Goal: Task Accomplishment & Management: Manage account settings

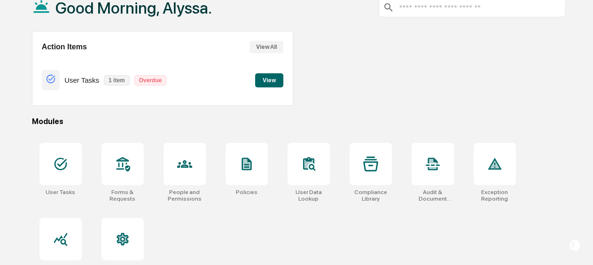
scroll to position [78, 0]
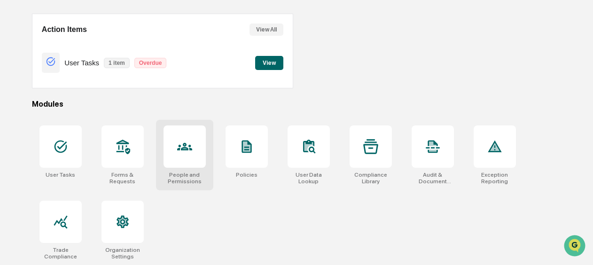
click at [169, 147] on div at bounding box center [184, 146] width 42 height 42
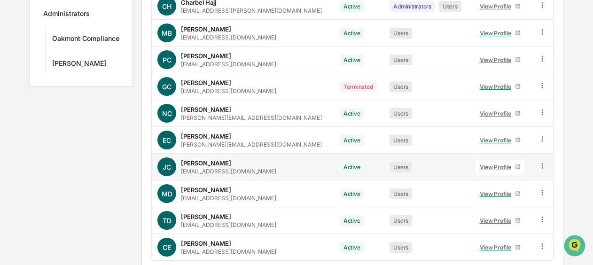
scroll to position [222, 0]
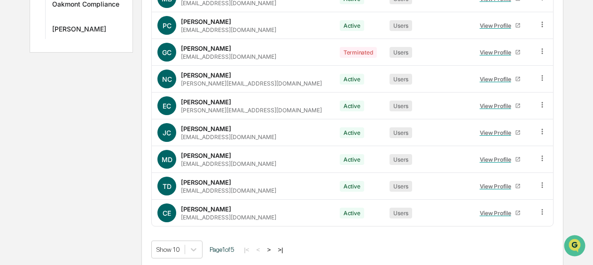
click at [272, 246] on button ">" at bounding box center [268, 250] width 9 height 8
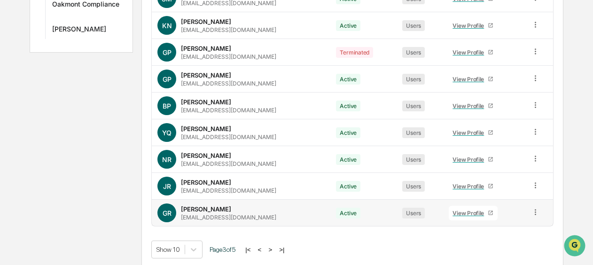
click at [534, 209] on icon at bounding box center [534, 212] width 1 height 6
click at [462, 186] on tbody "NM [PERSON_NAME] [EMAIL_ADDRESS][DOMAIN_NAME] Active Users View Profile SM [PER…" at bounding box center [352, 92] width 401 height 267
click at [468, 211] on div "View Profile" at bounding box center [469, 212] width 35 height 7
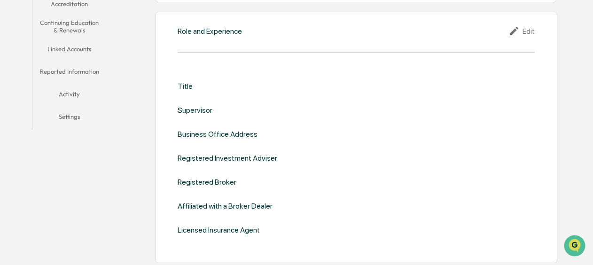
scroll to position [222, 0]
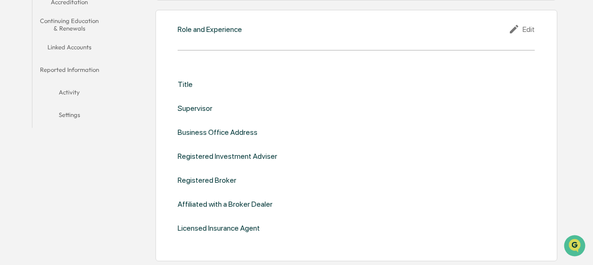
click at [61, 43] on button "Linked Accounts" at bounding box center [69, 49] width 74 height 23
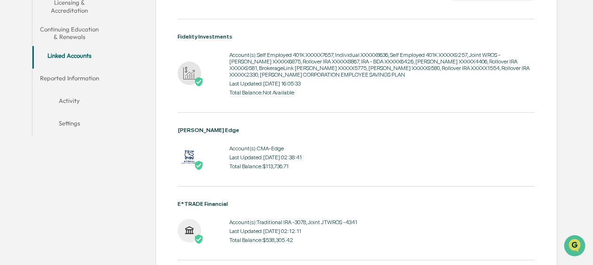
scroll to position [194, 0]
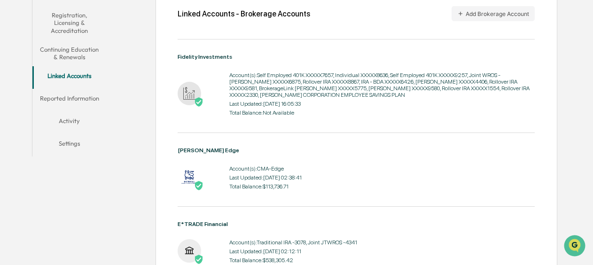
click at [75, 117] on button "Activity" at bounding box center [69, 122] width 74 height 23
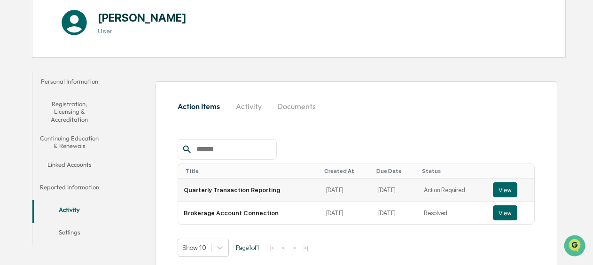
scroll to position [113, 0]
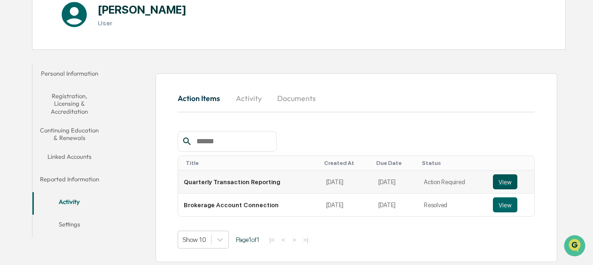
click at [506, 178] on button "View" at bounding box center [505, 181] width 24 height 15
